Goal: Transaction & Acquisition: Purchase product/service

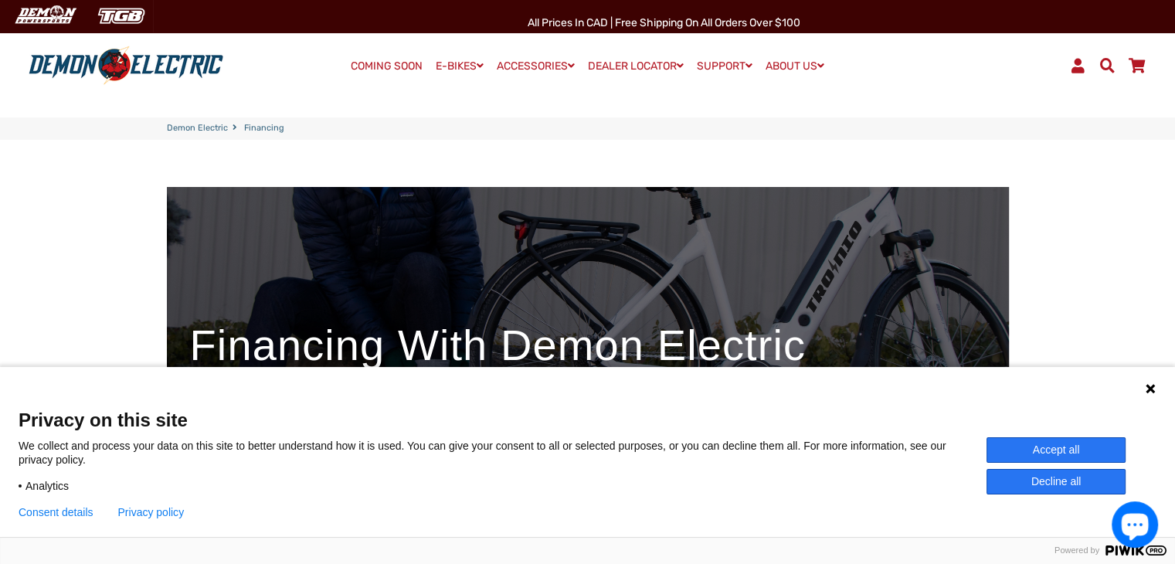
click at [1015, 448] on button "Accept all" at bounding box center [1055, 449] width 139 height 25
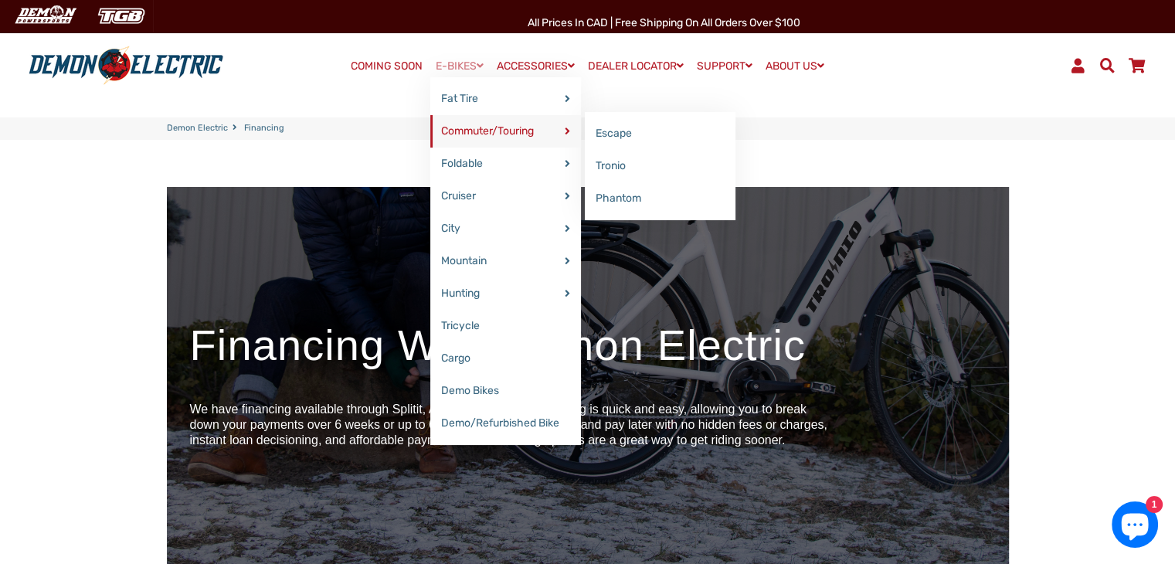
click at [472, 124] on link "Commuter/Touring" at bounding box center [505, 131] width 151 height 32
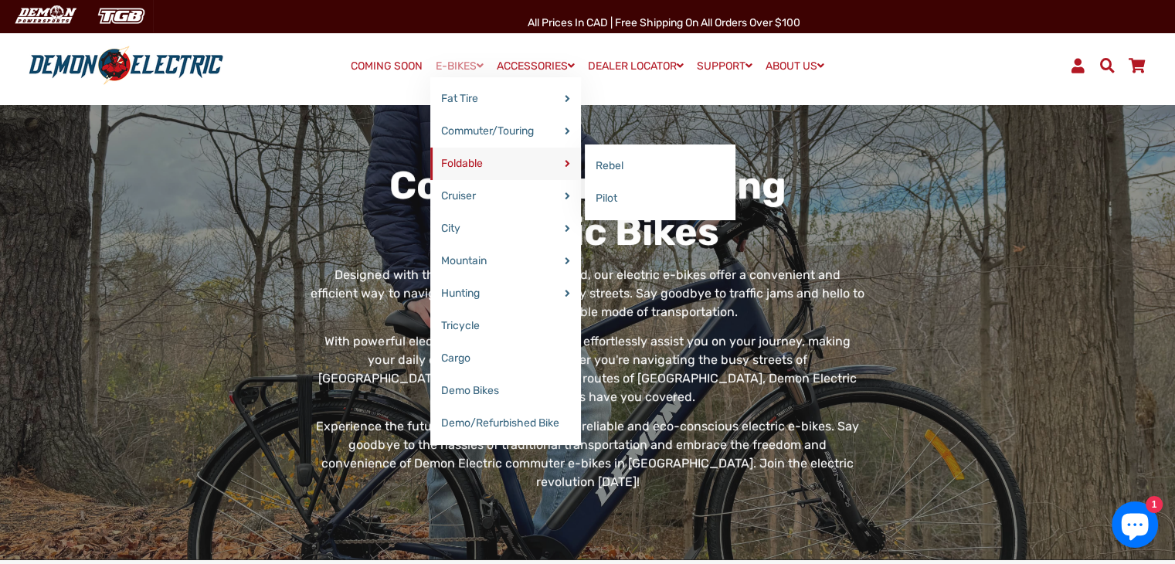
click at [505, 168] on link "Foldable" at bounding box center [505, 163] width 151 height 32
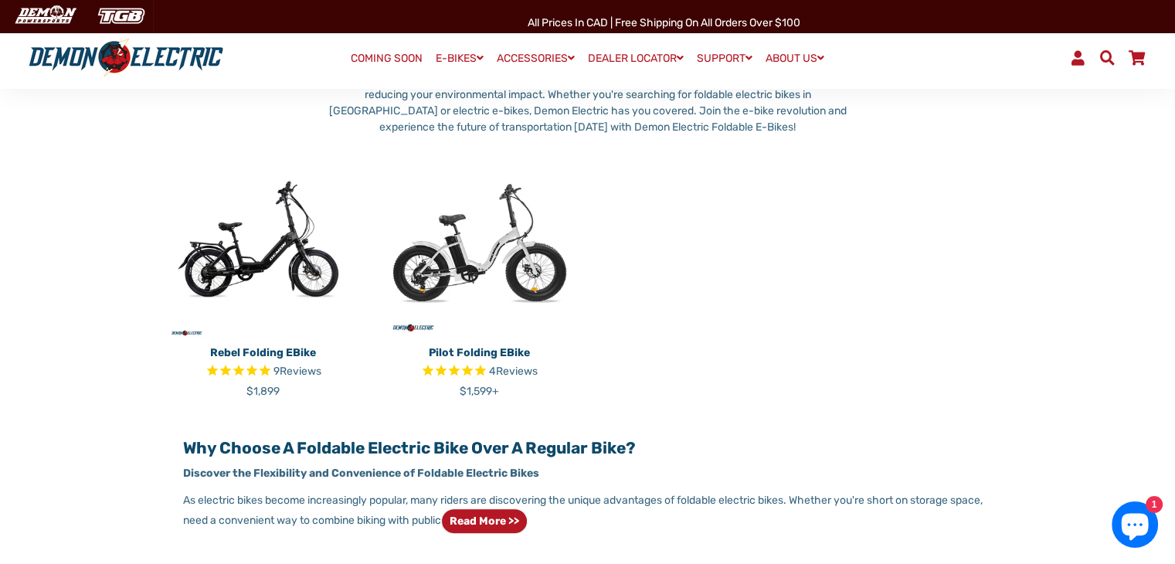
scroll to position [309, 0]
click at [446, 275] on img at bounding box center [479, 243] width 193 height 193
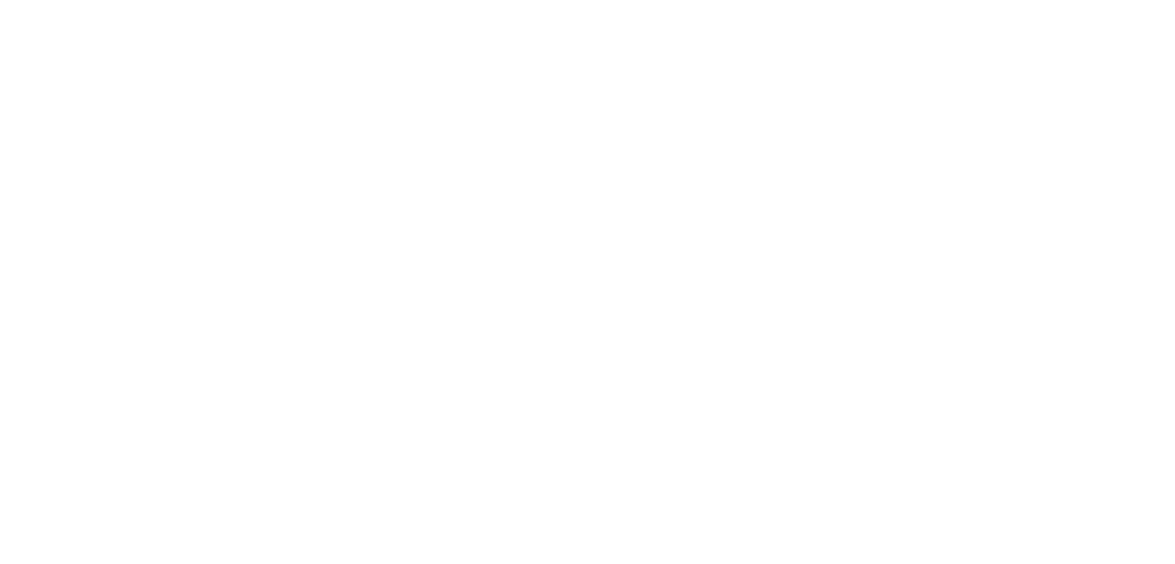
select select "******"
